Goal: Find specific page/section: Find specific page/section

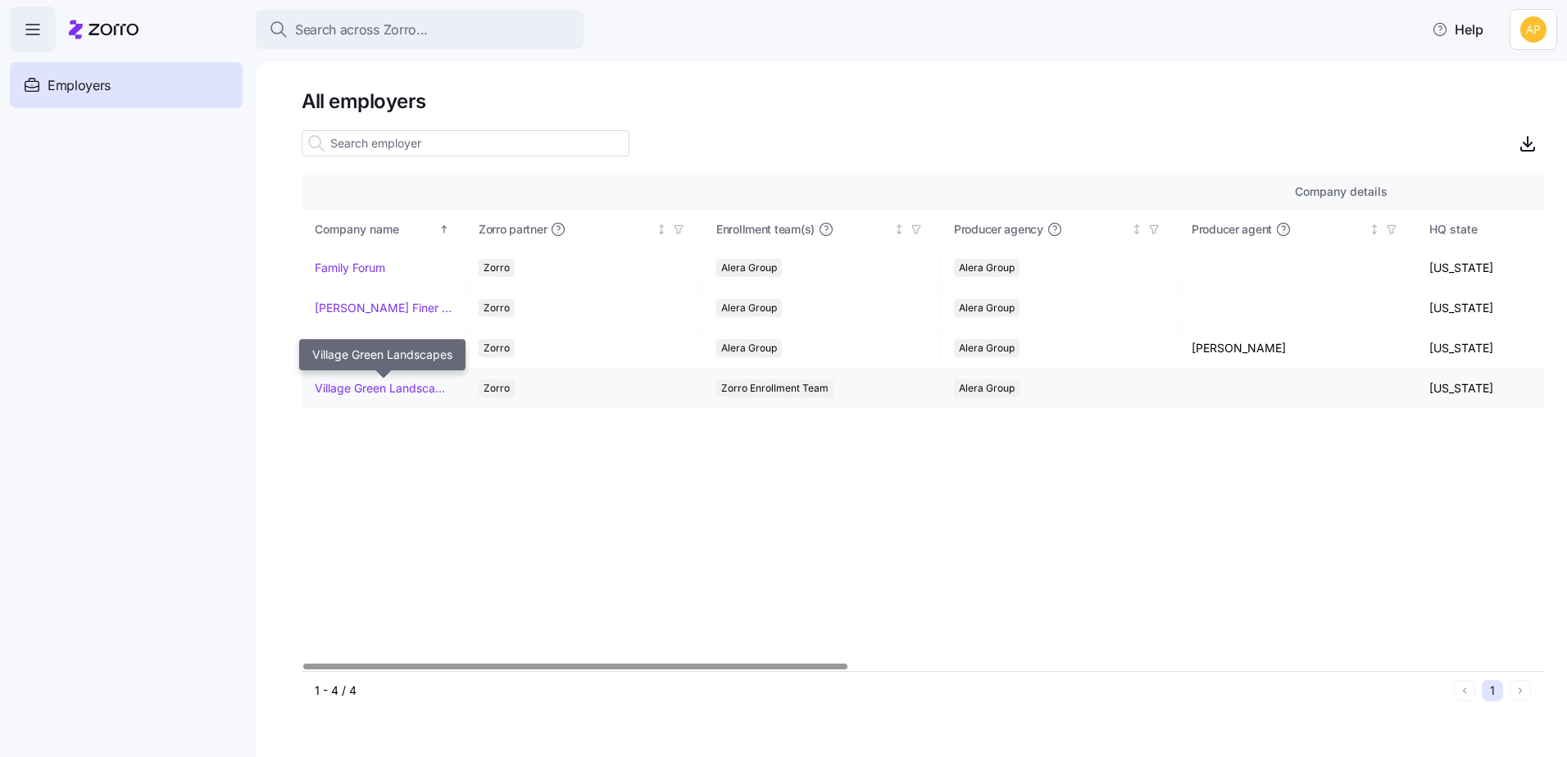
click at [373, 395] on link "Village Green Landscapes" at bounding box center [383, 388] width 137 height 16
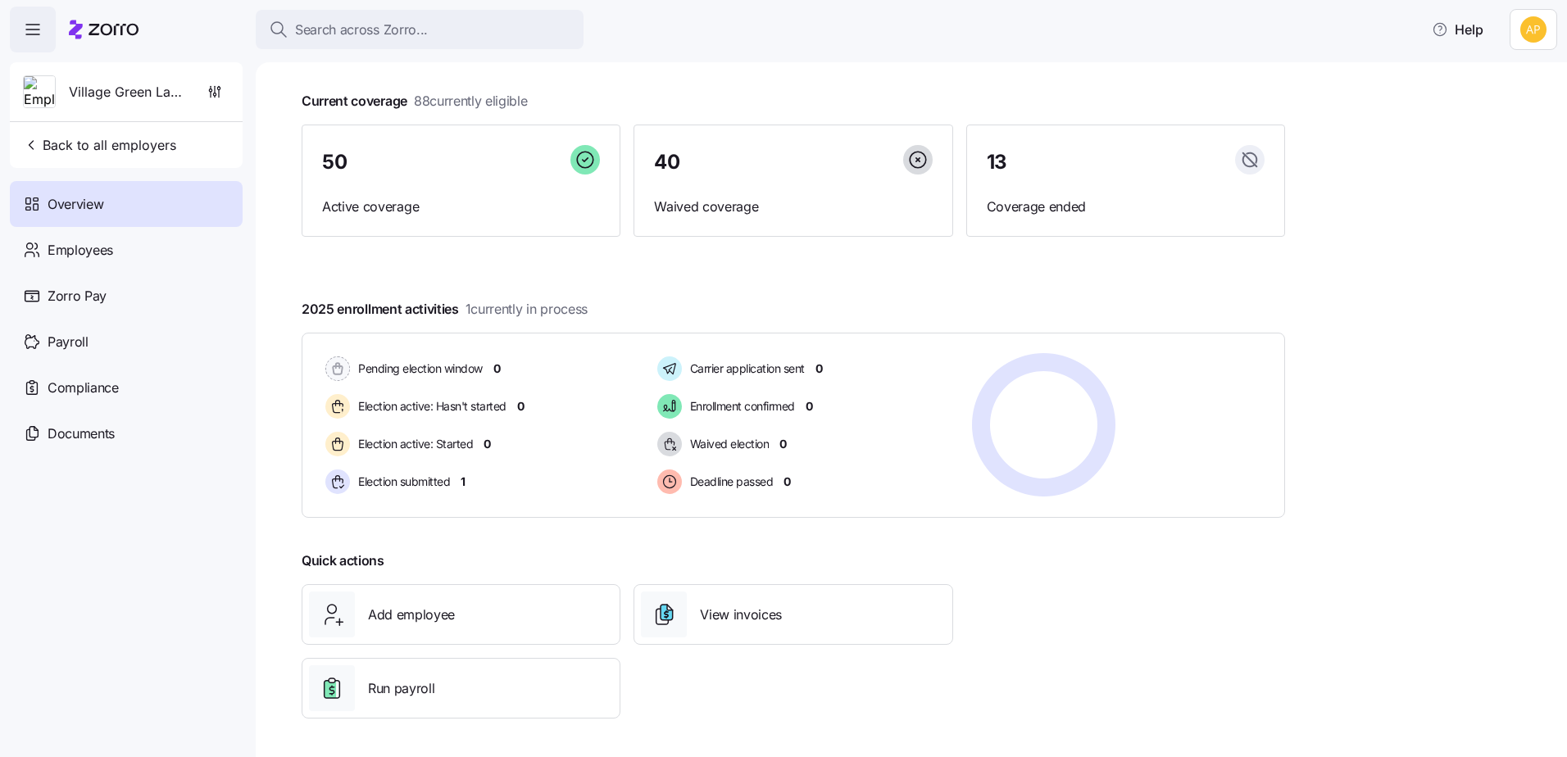
scroll to position [80, 0]
click at [387, 179] on div "50 Active coverage" at bounding box center [461, 180] width 319 height 113
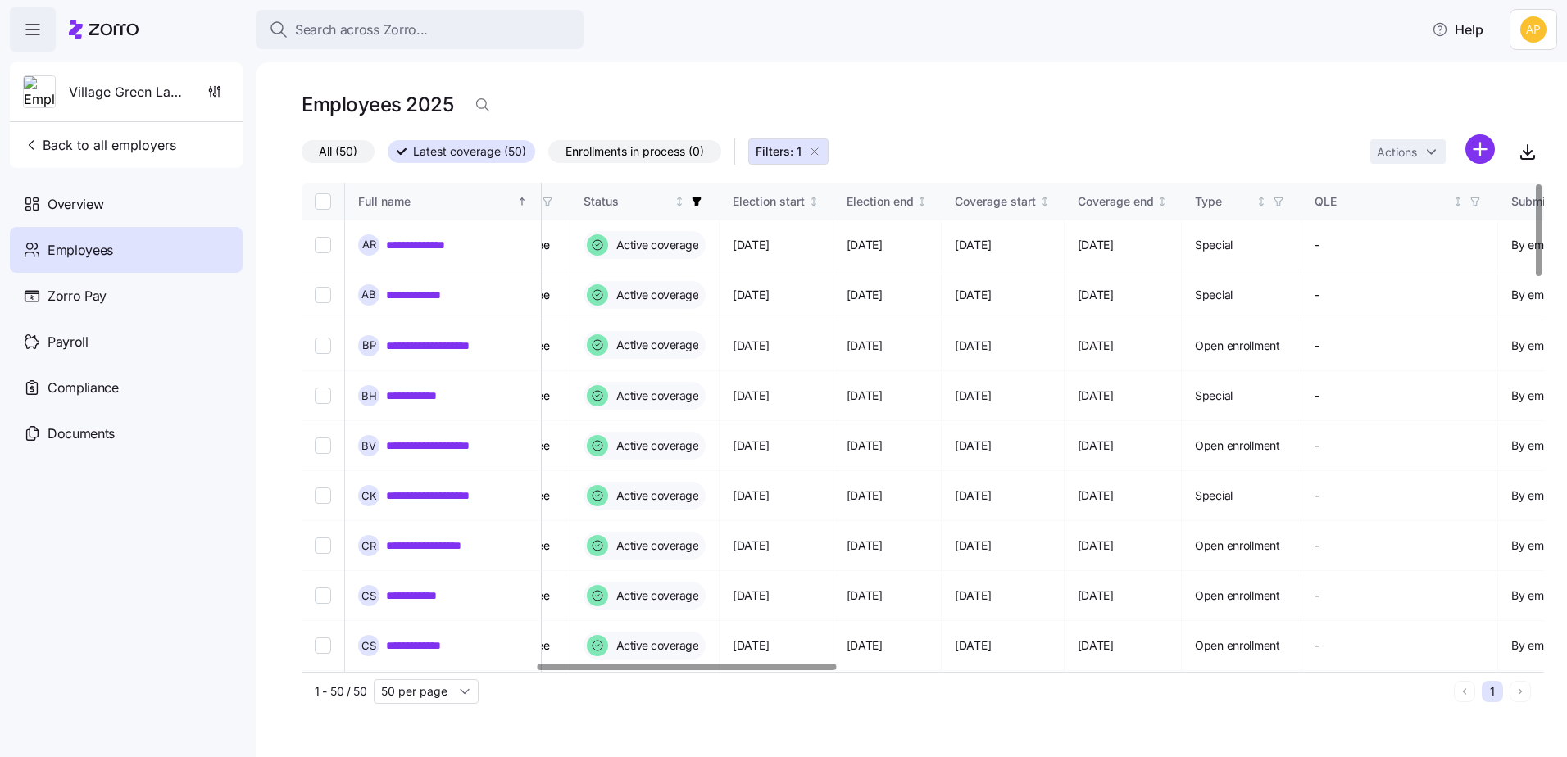
scroll to position [0, 1093]
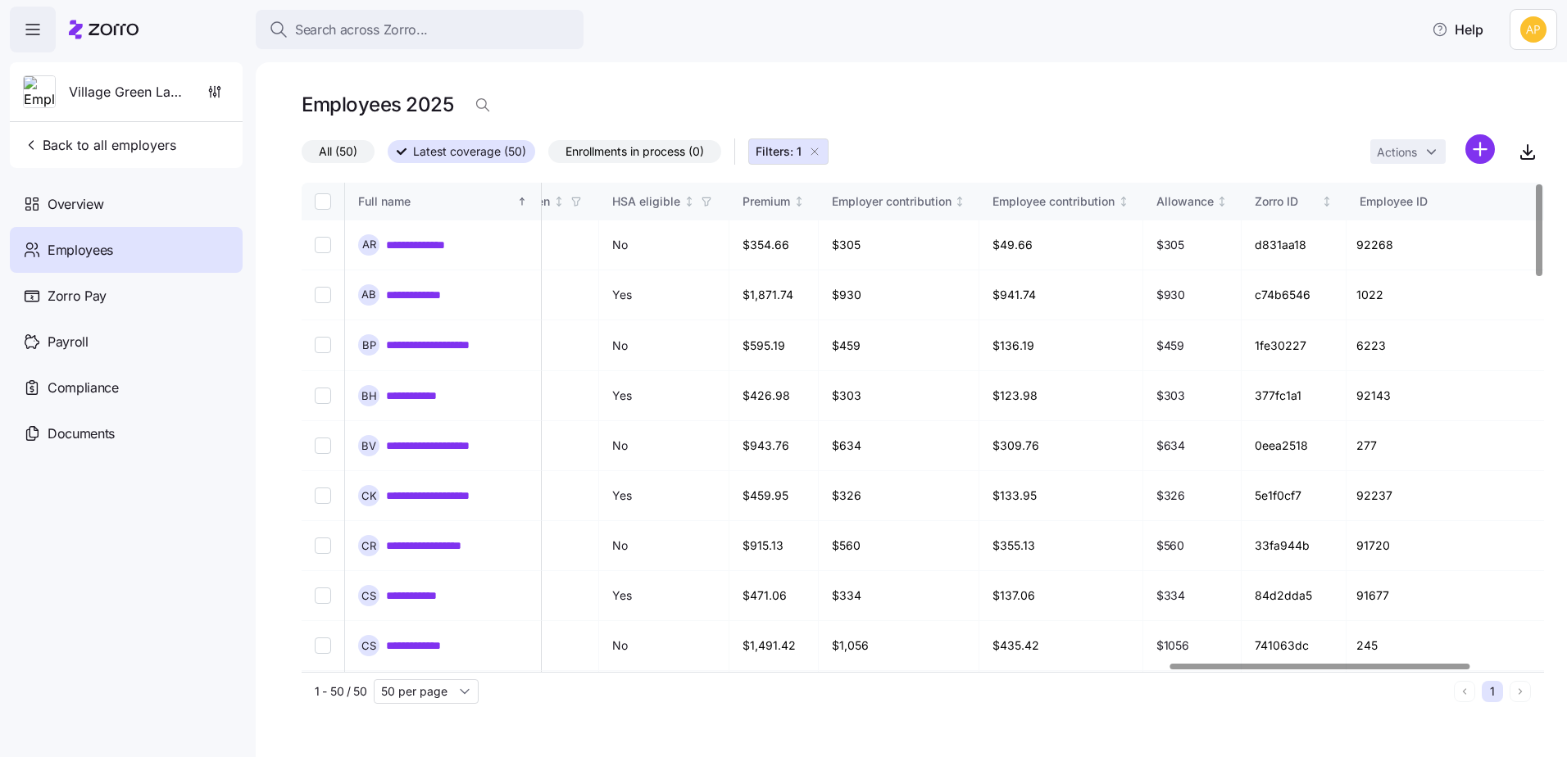
click at [1447, 670] on div at bounding box center [1319, 667] width 299 height 6
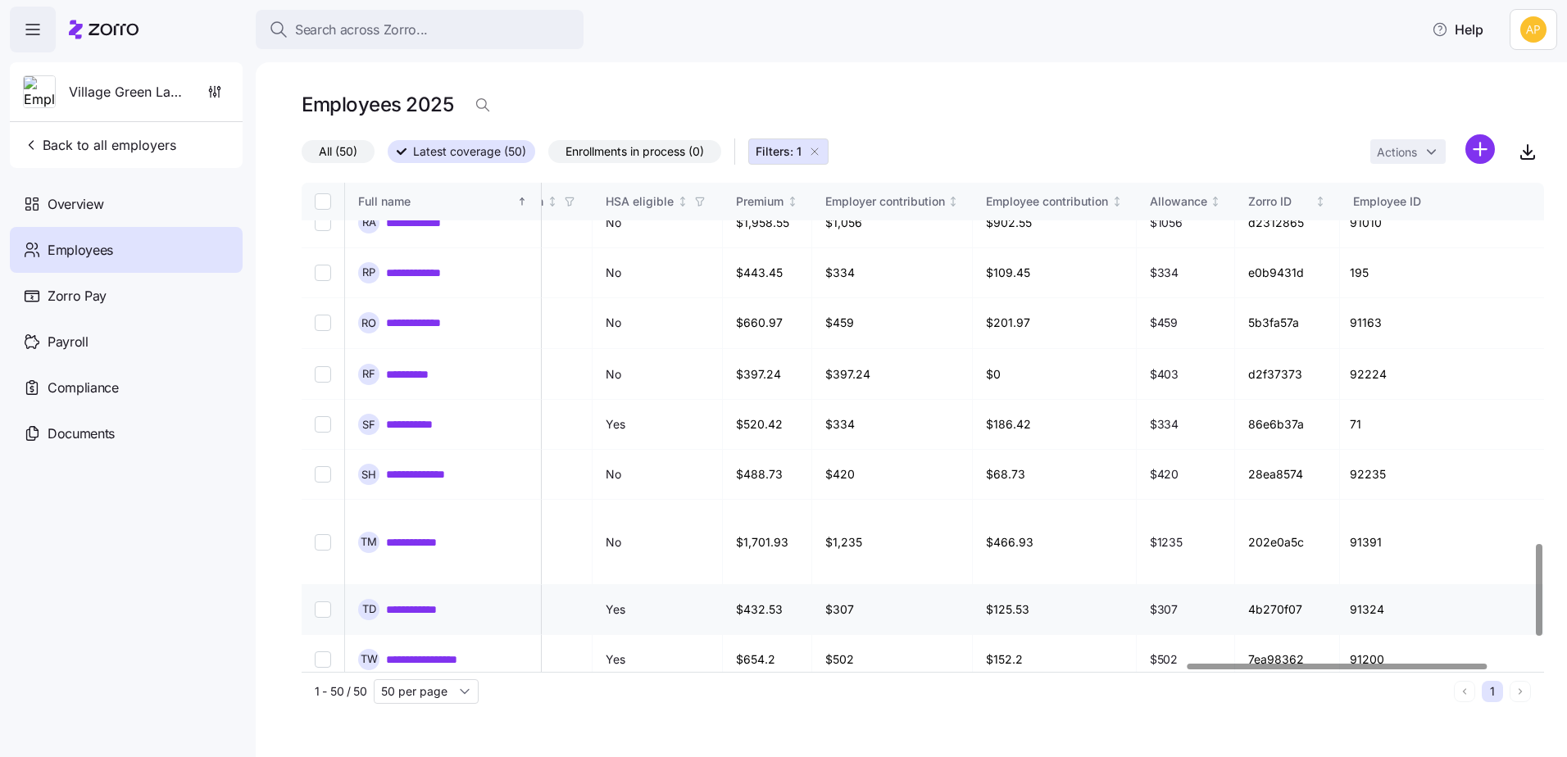
scroll to position [2055, 3666]
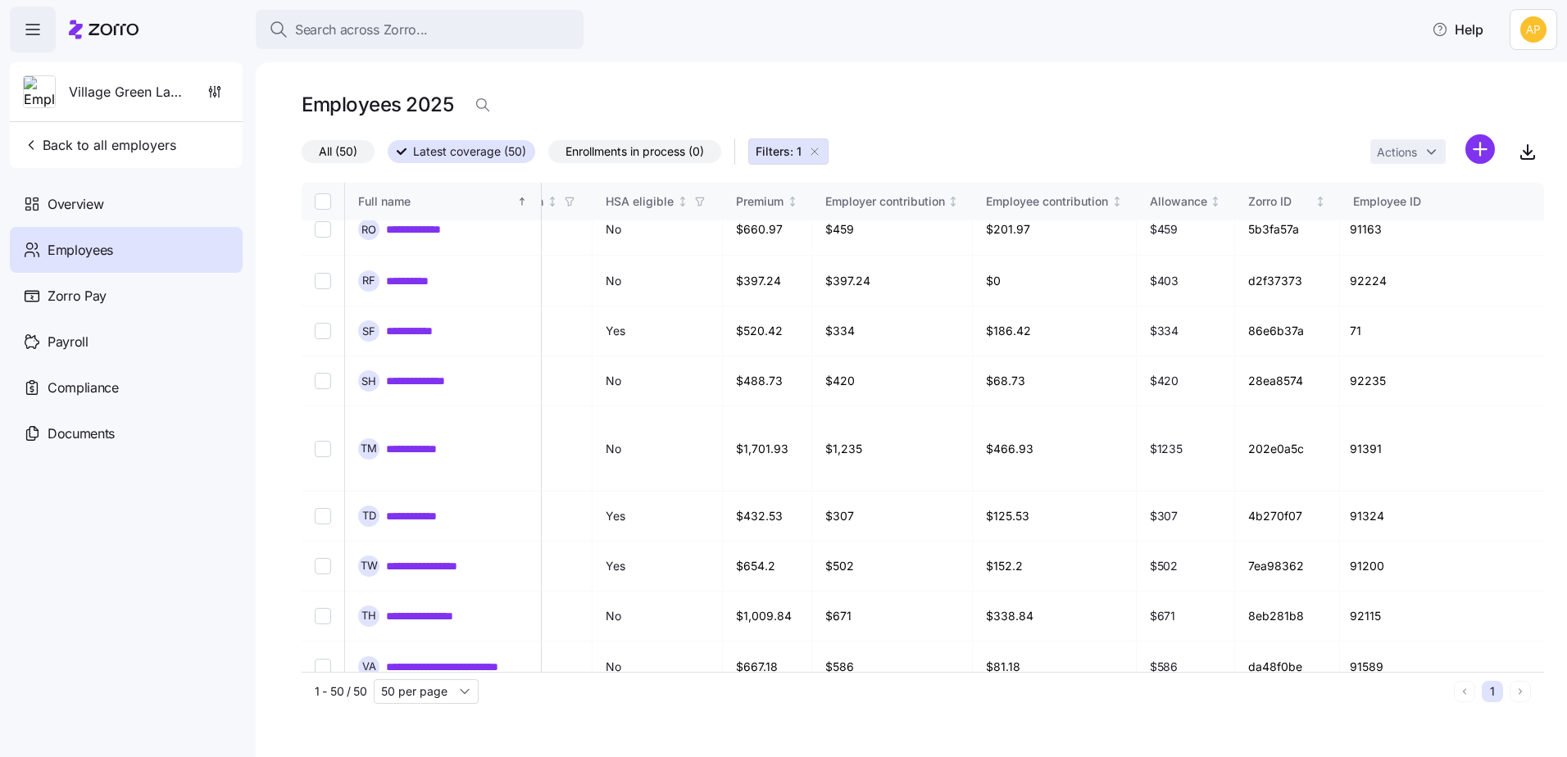
click at [86, 243] on span "Employees" at bounding box center [81, 250] width 66 height 20
click at [80, 436] on span "Documents" at bounding box center [81, 434] width 67 height 20
